Goal: Transaction & Acquisition: Purchase product/service

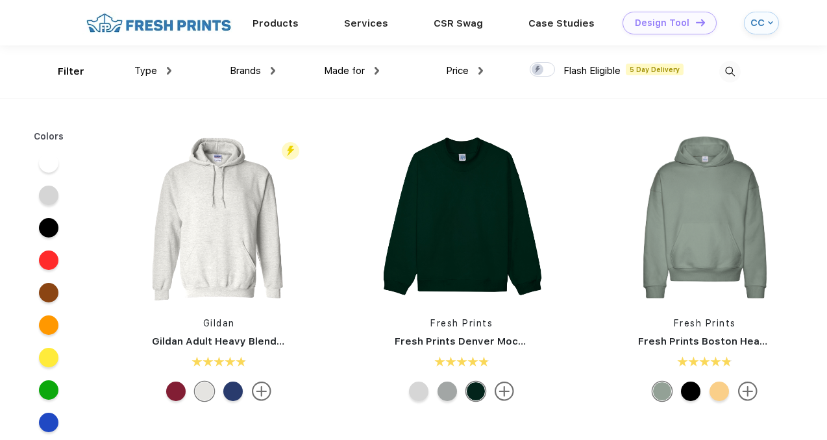
click at [655, 25] on div "Design Tool" at bounding box center [662, 23] width 55 height 11
click at [268, 29] on div "Products" at bounding box center [276, 22] width 92 height 17
click at [169, 72] on img at bounding box center [169, 71] width 5 height 8
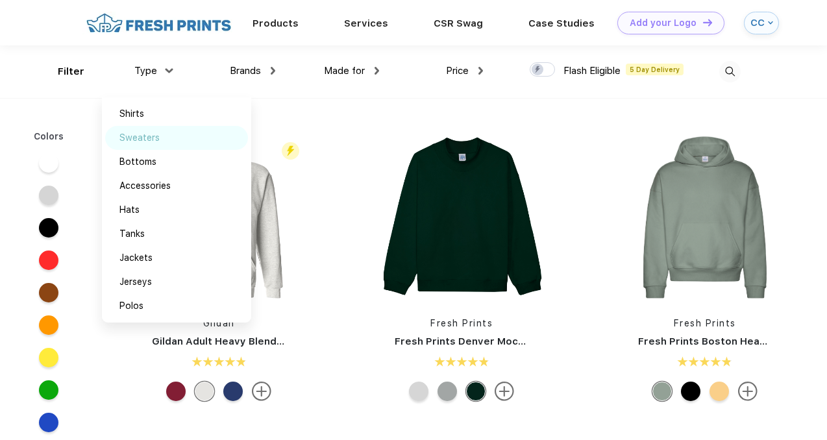
click at [159, 141] on div "Sweaters" at bounding box center [176, 138] width 143 height 24
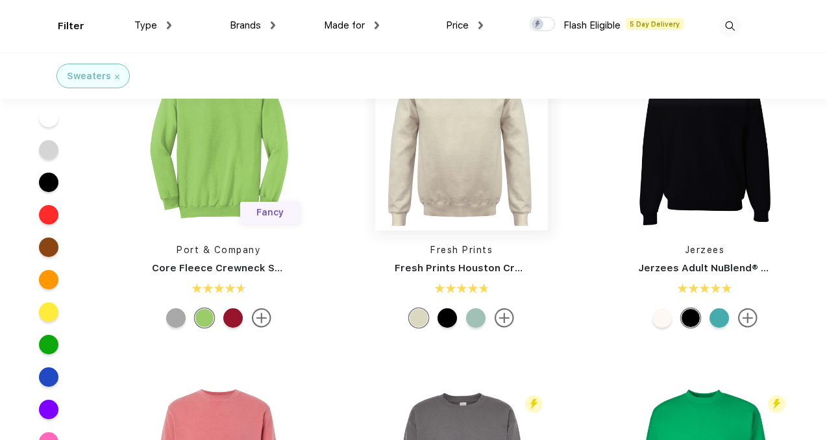
scroll to position [686, 0]
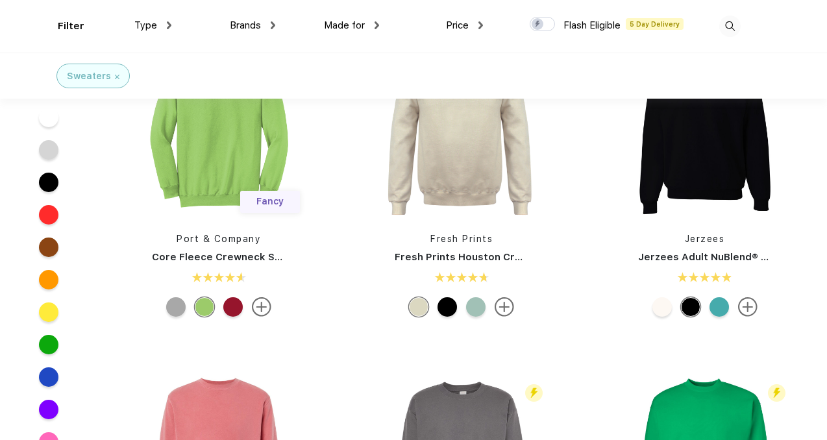
click at [497, 310] on img at bounding box center [504, 306] width 19 height 19
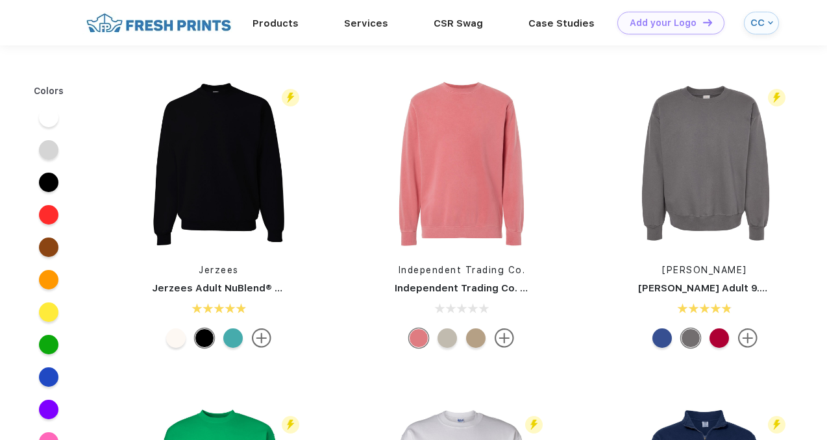
scroll to position [686, 0]
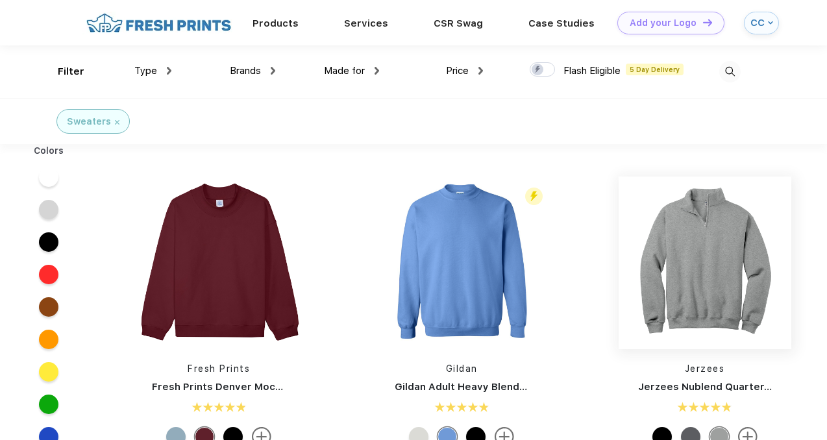
click at [735, 286] on img at bounding box center [705, 263] width 173 height 173
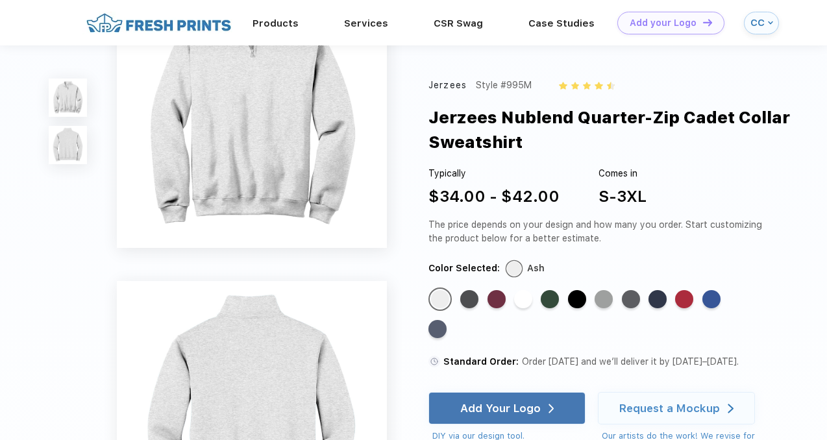
scroll to position [83, 0]
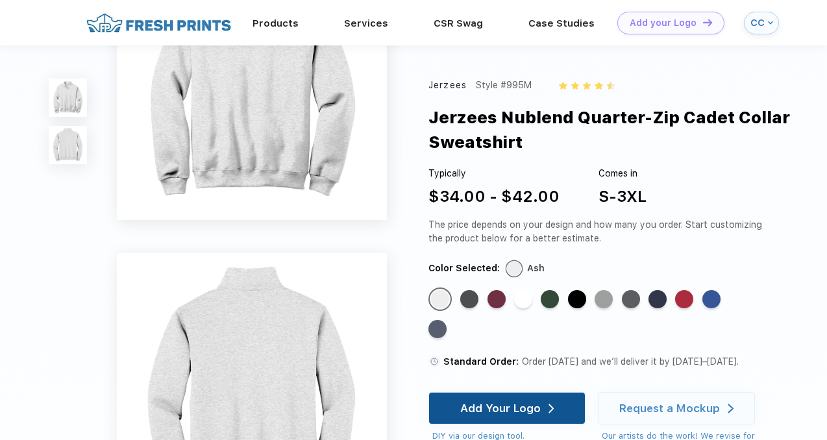
click at [541, 406] on div "Add Your Logo" at bounding box center [507, 408] width 94 height 31
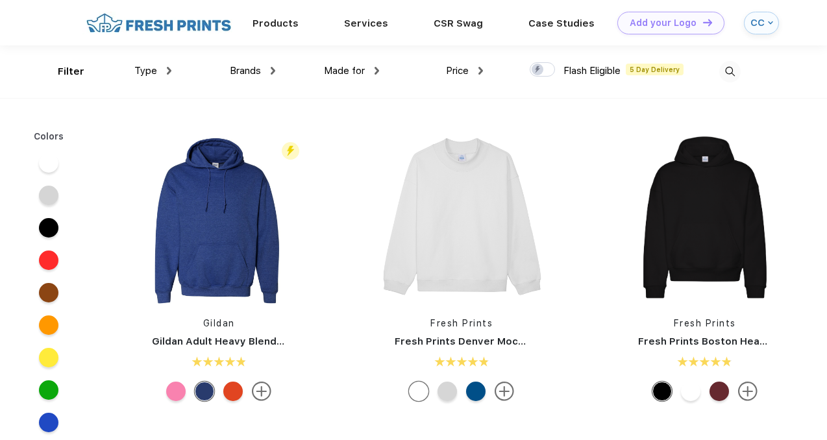
scroll to position [1, 0]
click at [155, 69] on span "Type" at bounding box center [145, 70] width 23 height 12
click at [170, 73] on img at bounding box center [169, 70] width 5 height 8
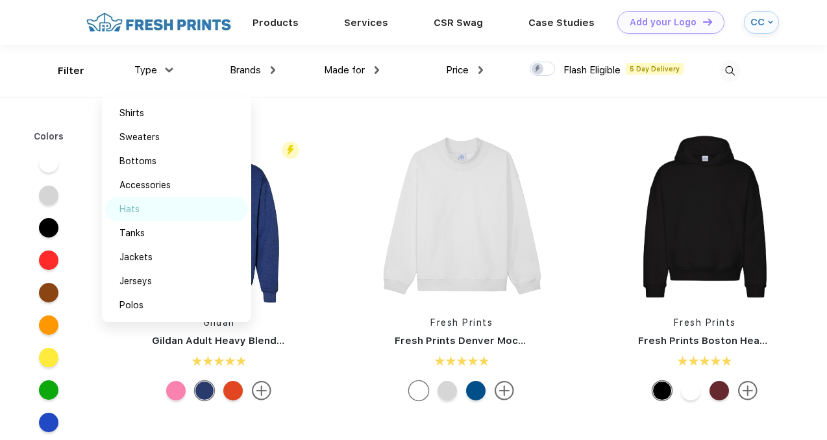
click at [149, 214] on div "Hats" at bounding box center [176, 209] width 143 height 24
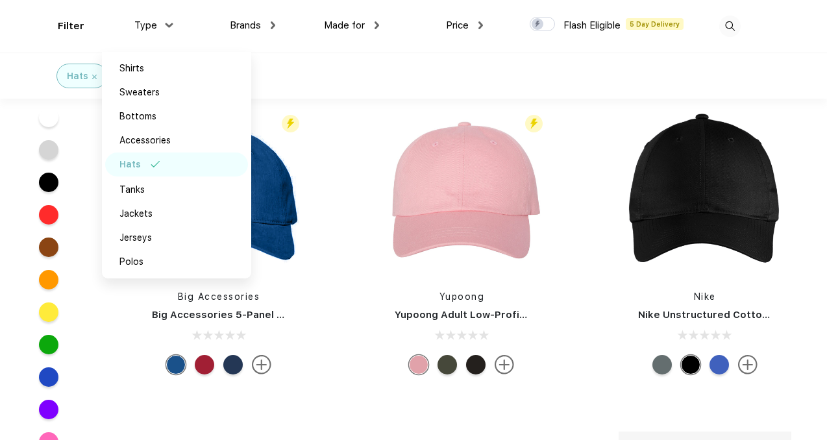
scroll to position [635, 0]
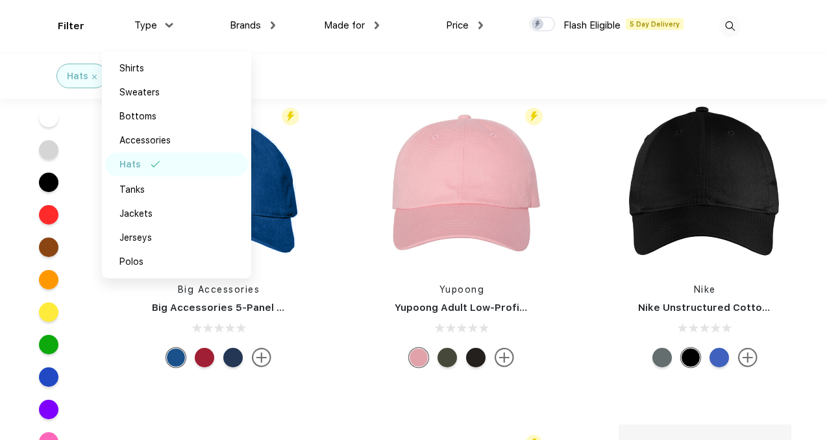
click at [5, 47] on div "Filter Type Shirts Sweaters Bottoms Accessories Hats Tanks Jackets Jerseys Polo…" at bounding box center [413, 26] width 827 height 53
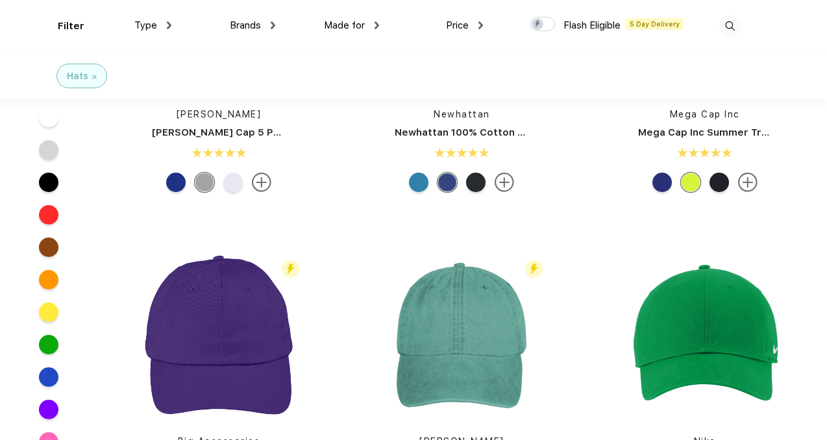
scroll to position [156, 0]
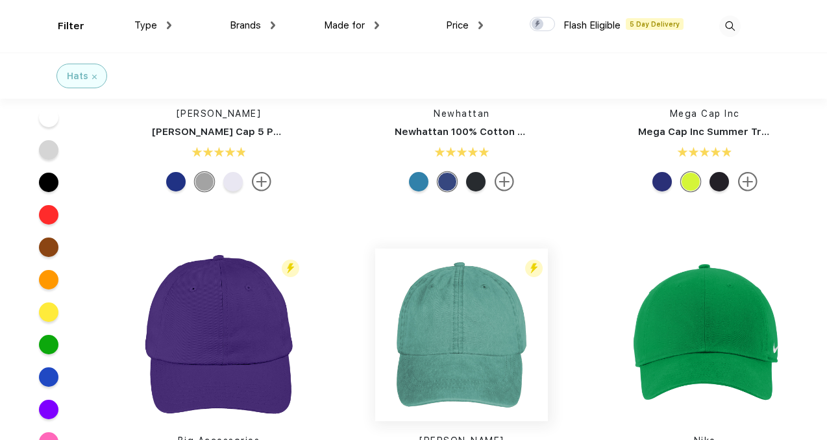
click at [467, 288] on img at bounding box center [461, 335] width 173 height 173
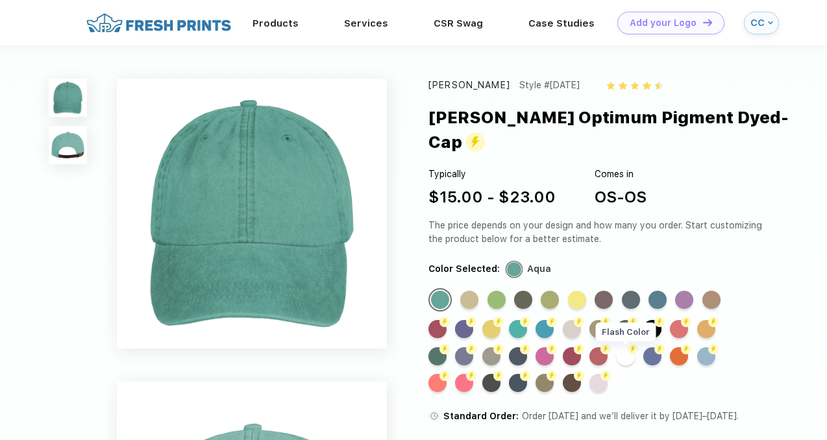
click at [619, 347] on div "Flash Color" at bounding box center [626, 356] width 18 height 18
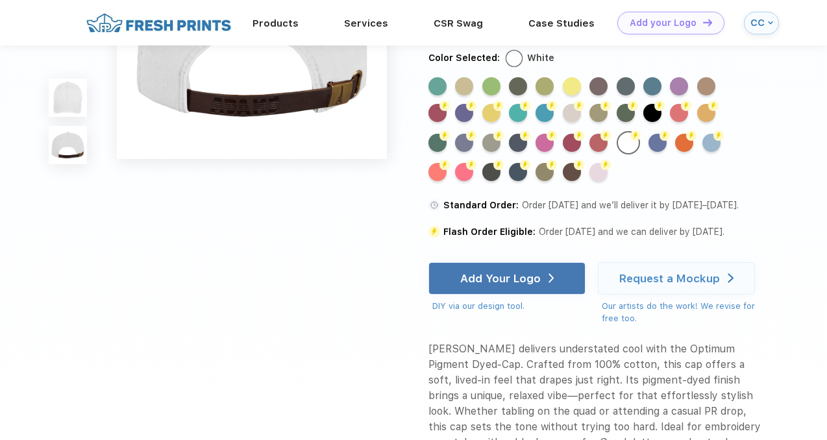
scroll to position [466, 0]
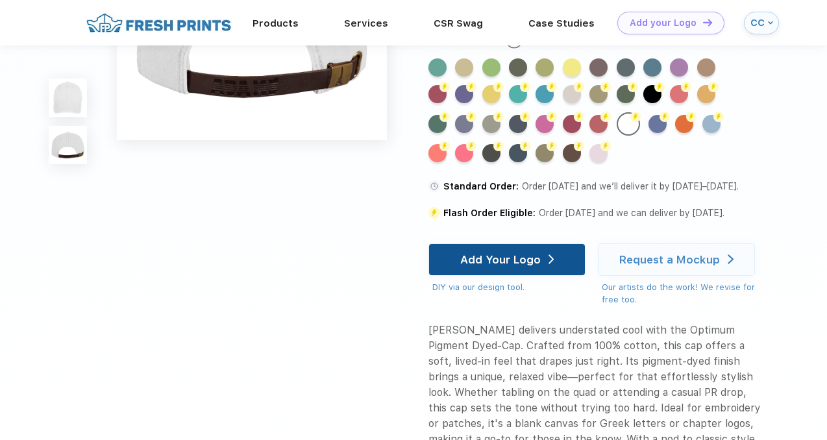
click at [559, 269] on div "Add Your Logo" at bounding box center [507, 259] width 157 height 32
